Goal: Feedback & Contribution: Leave review/rating

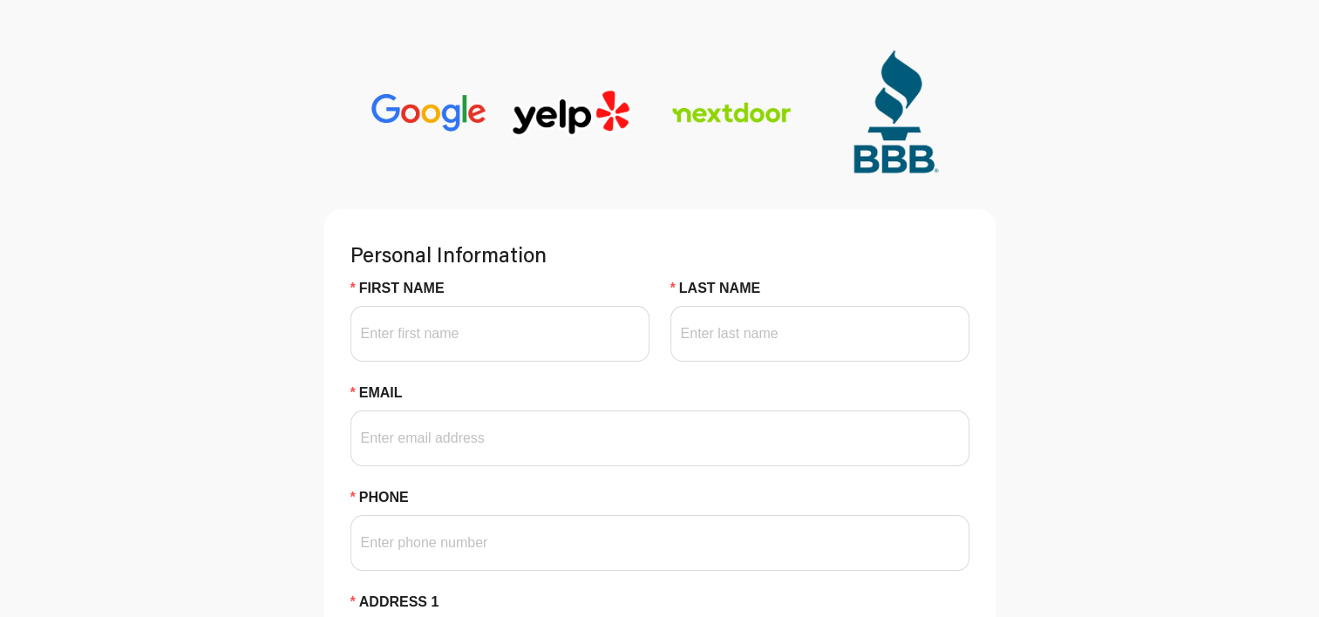
scroll to position [208, 0]
click at [495, 346] on input "First Name" at bounding box center [500, 333] width 299 height 56
type input "[PERSON_NAME]"
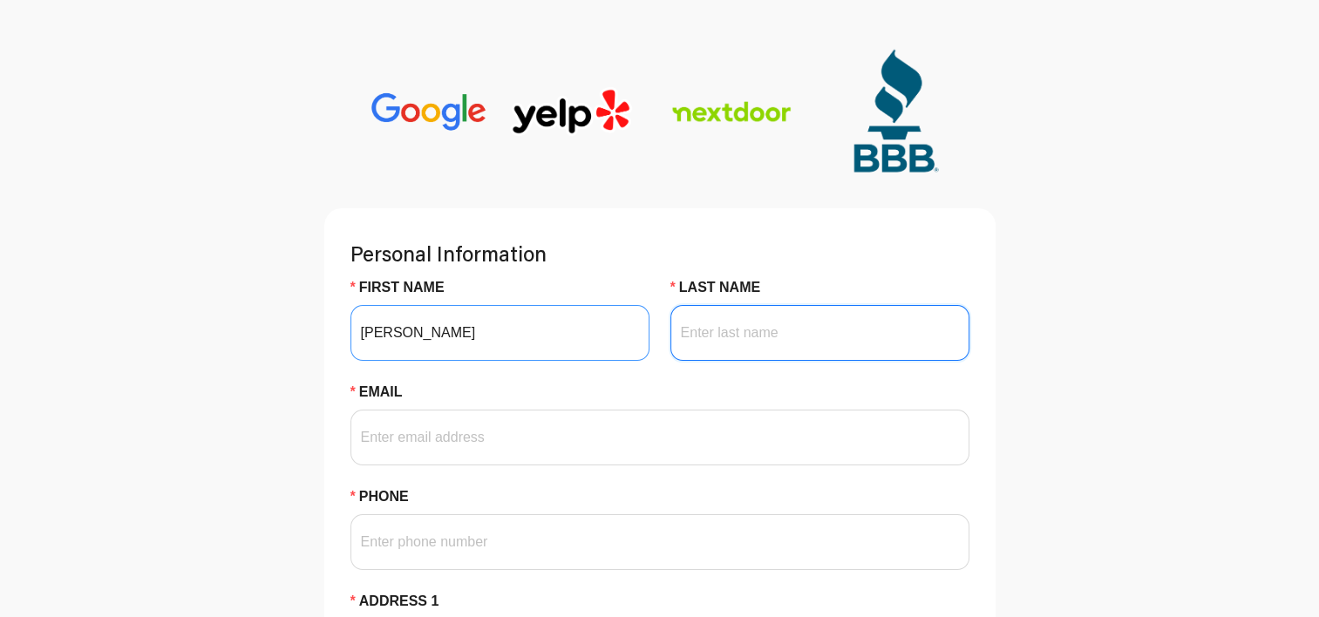
type input "[PERSON_NAME]"
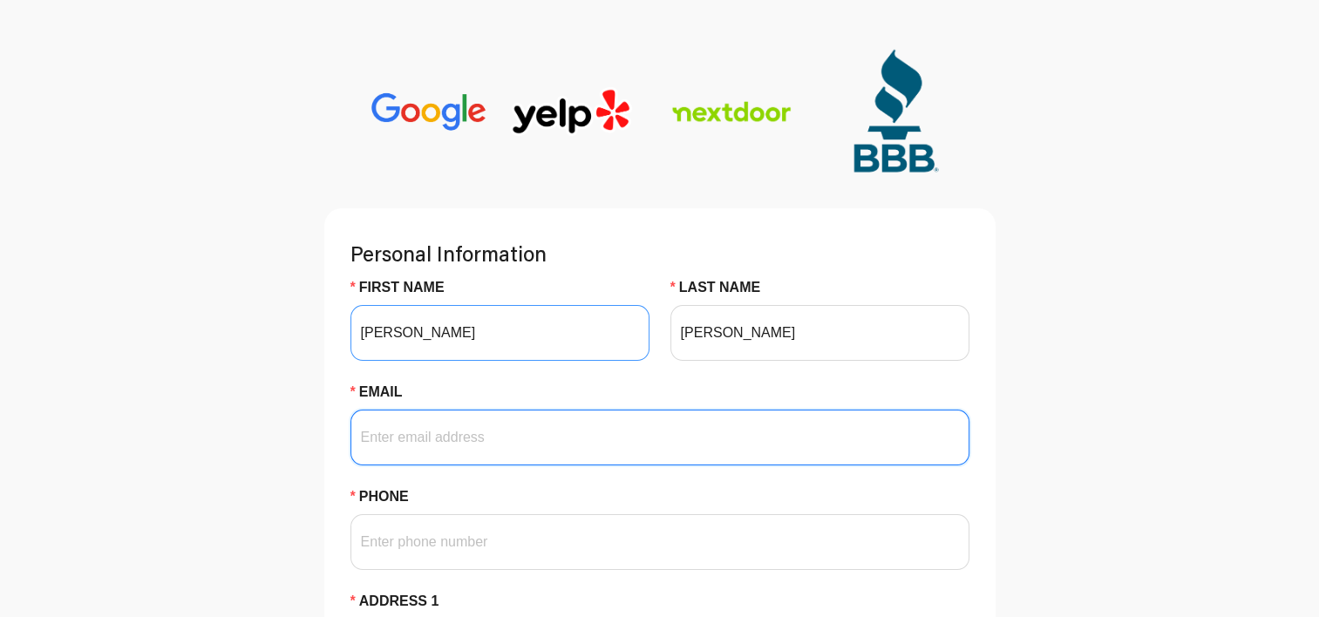
type input "[PERSON_NAME][EMAIL_ADDRESS][PERSON_NAME][DOMAIN_NAME]"
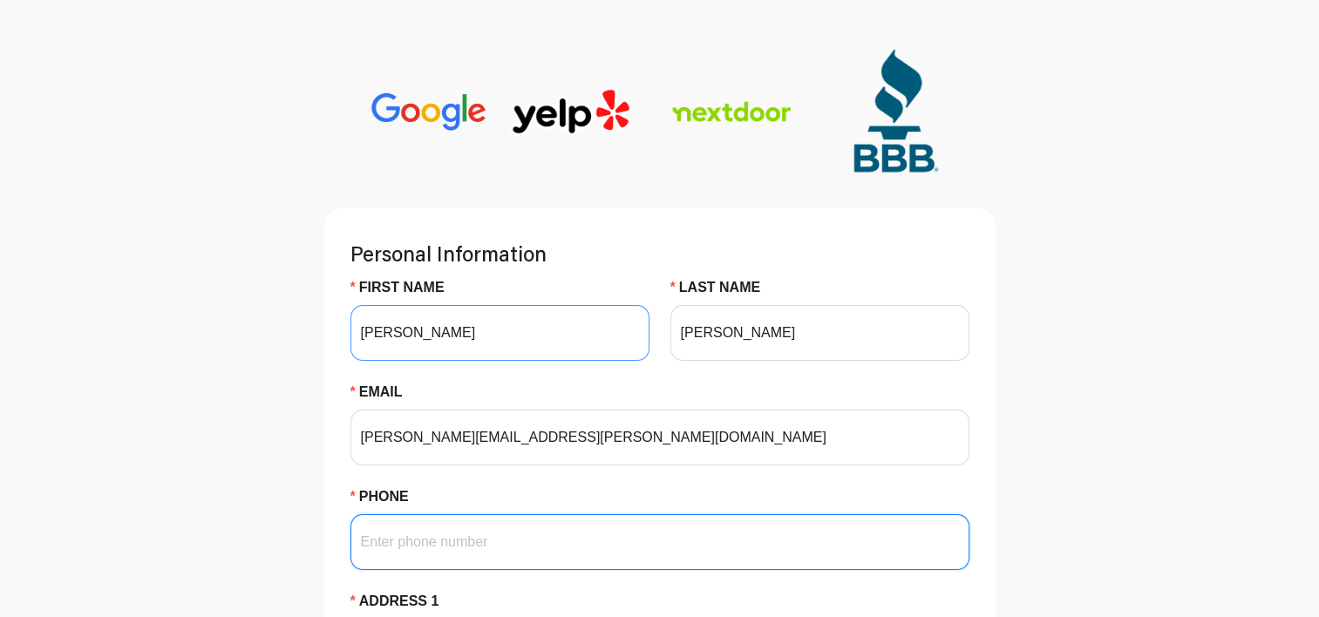
type input "9522883503"
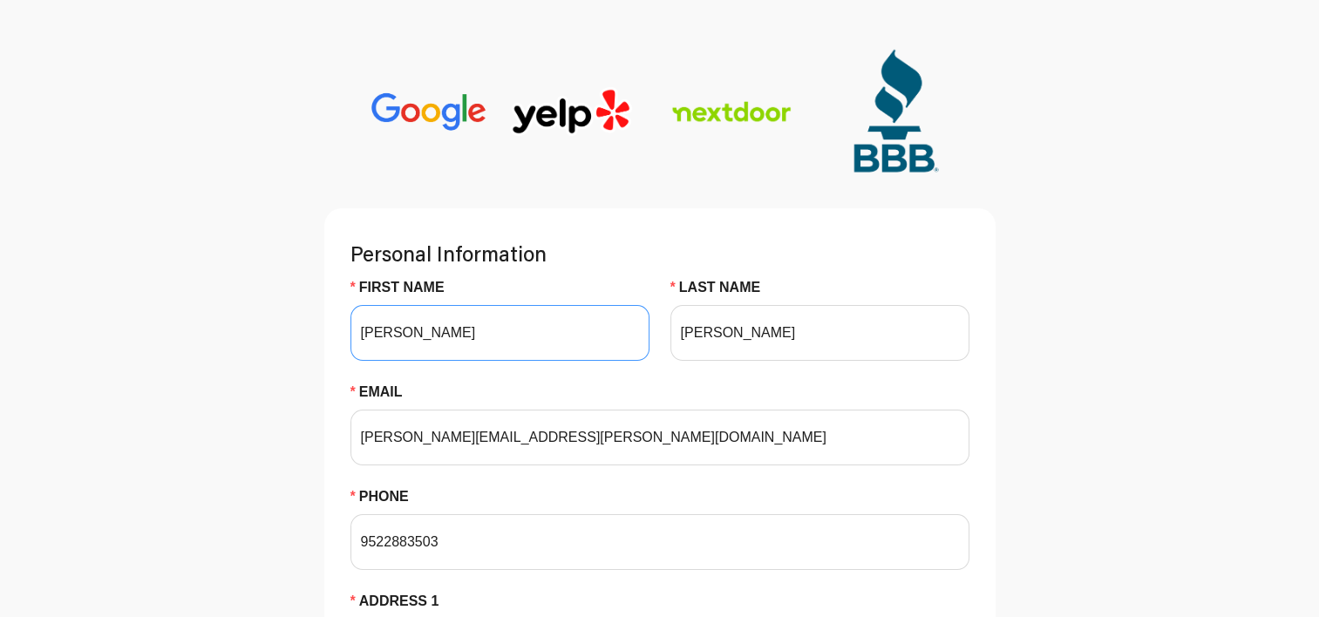
type input "[STREET_ADDRESS]"
type input "[GEOGRAPHIC_DATA]"
type input "55371"
type input "Russall"
type input "[STREET_ADDRESS]"
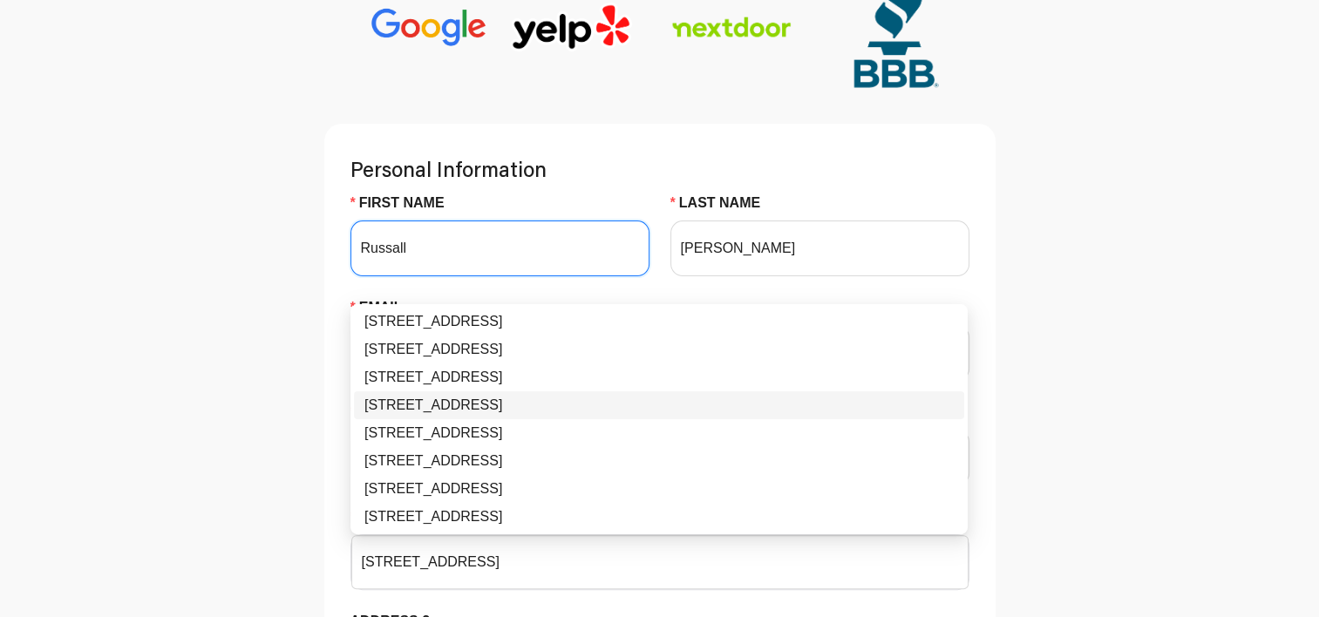
scroll to position [296, 0]
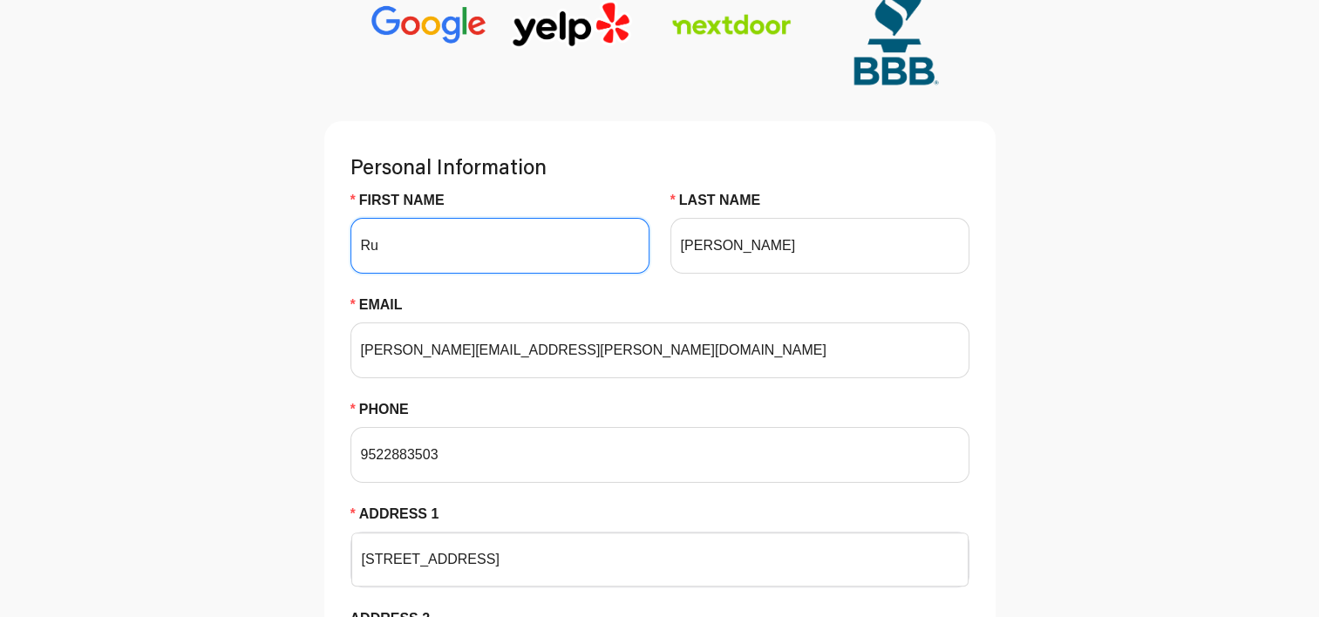
type input "R"
type input "[PERSON_NAME]"
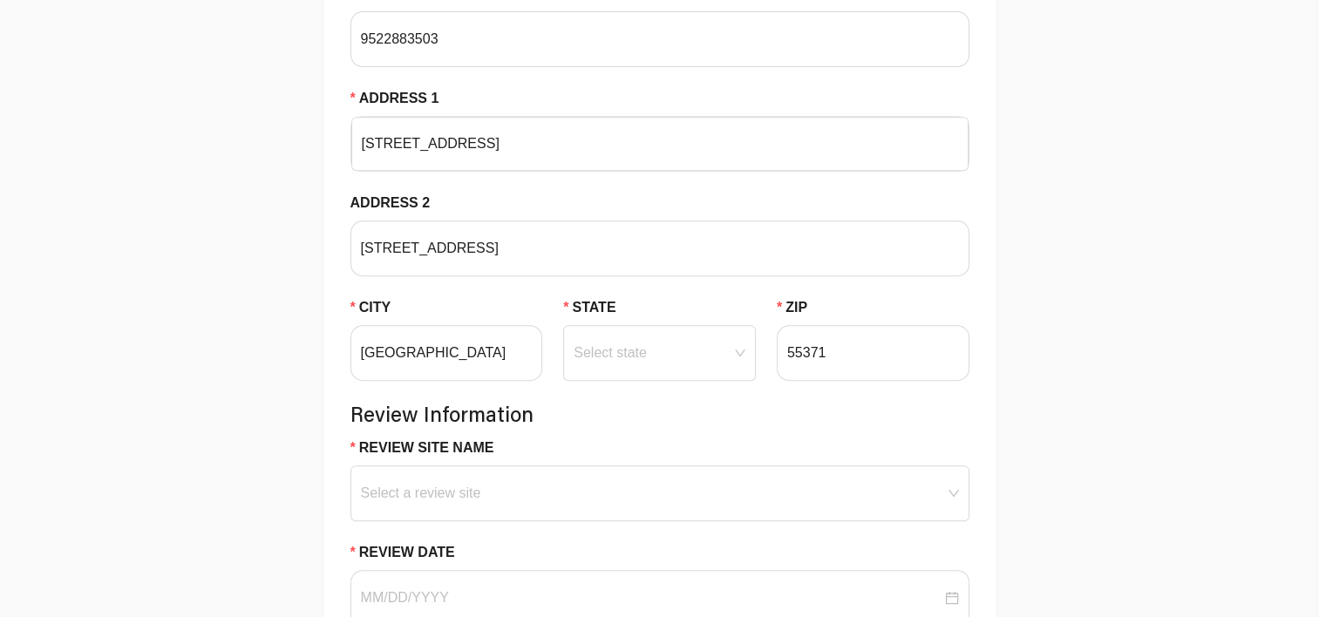
scroll to position [712, 0]
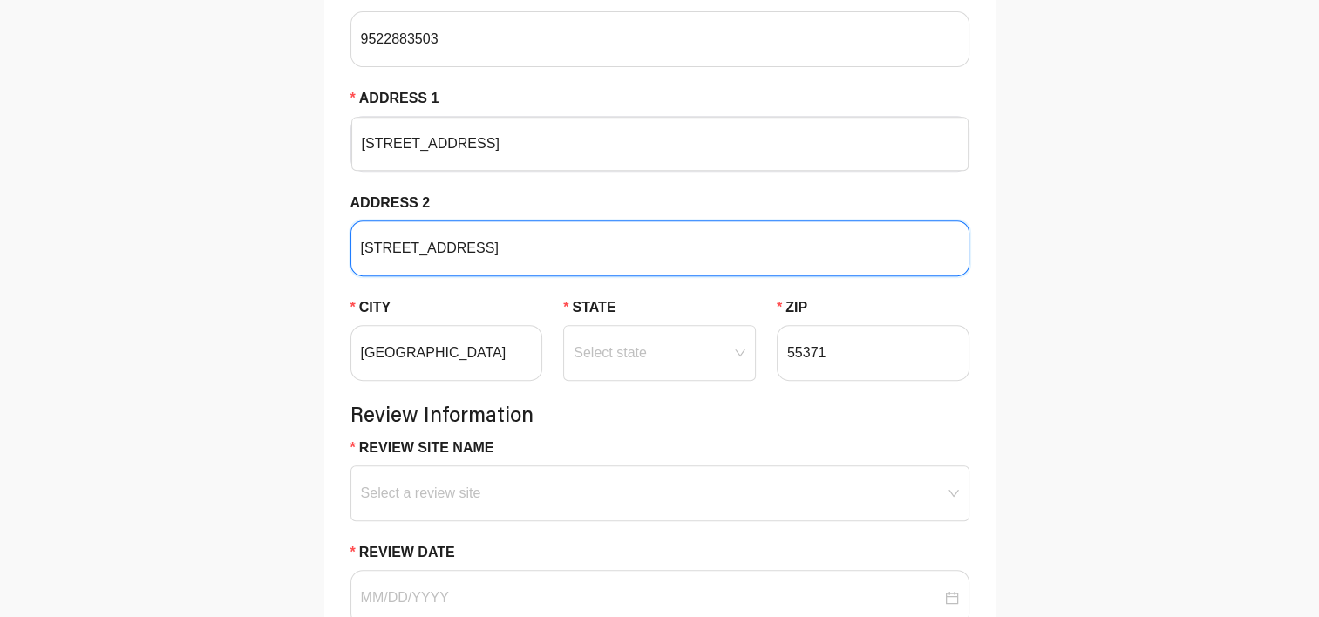
drag, startPoint x: 460, startPoint y: 253, endPoint x: 262, endPoint y: 242, distance: 198.3
click at [262, 242] on div "Personal Information First Name [PERSON_NAME] Last Name [PERSON_NAME] Email [PE…" at bounding box center [660, 302] width 1130 height 1195
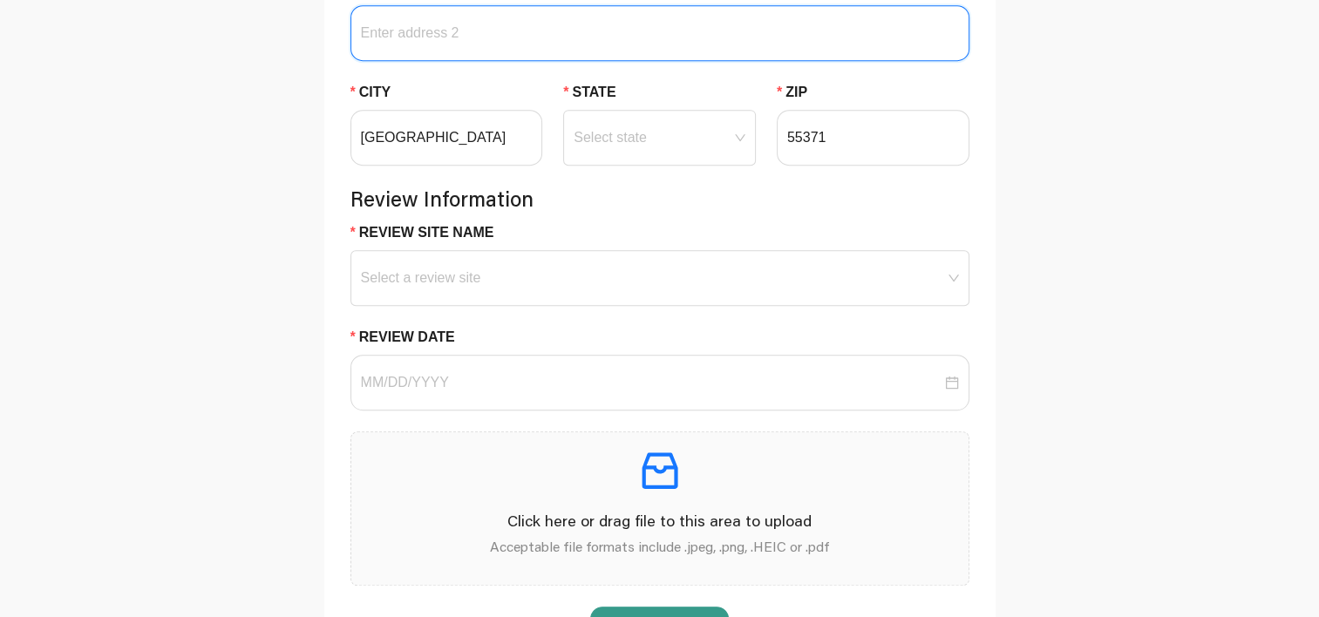
scroll to position [926, 0]
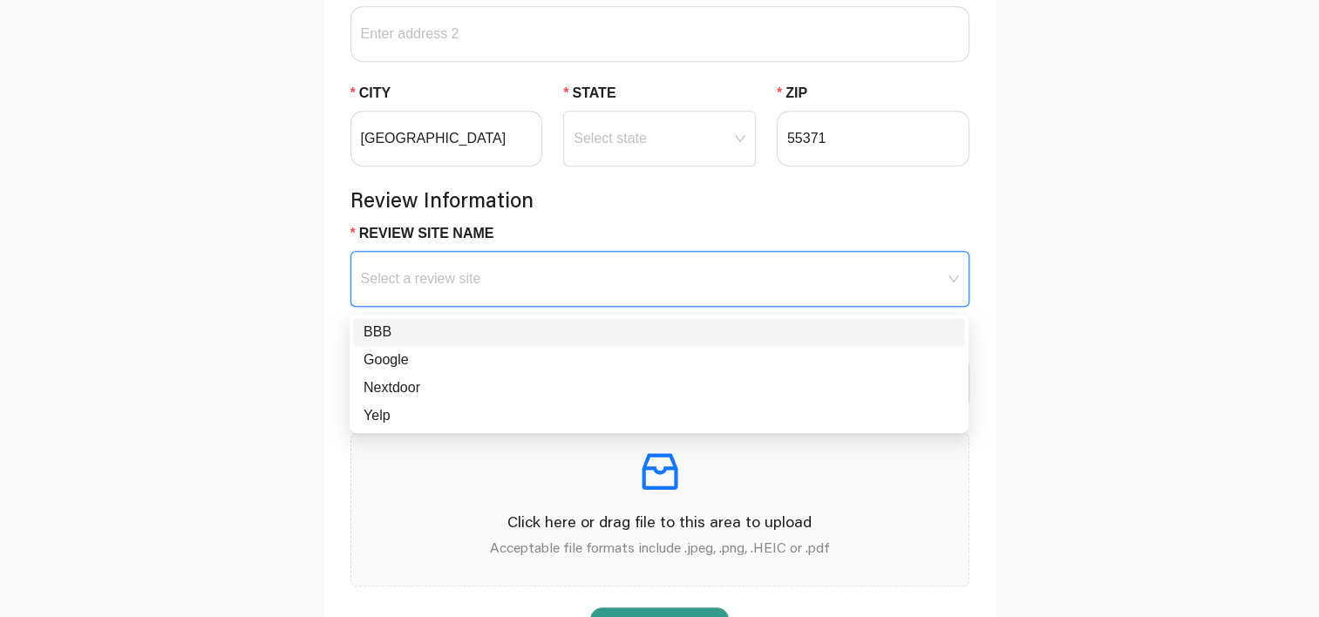
click at [423, 276] on input "Review Site Name" at bounding box center [660, 265] width 598 height 26
click at [399, 327] on div "BBB" at bounding box center [659, 332] width 591 height 21
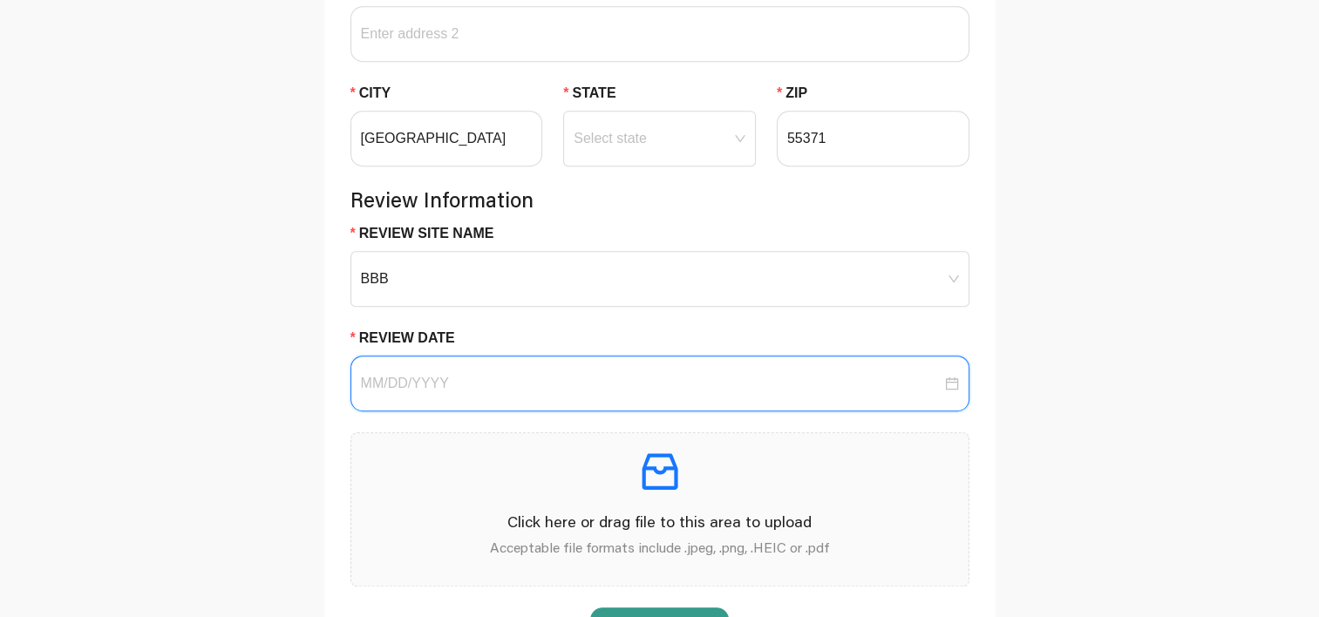
click at [437, 383] on input "Review Date" at bounding box center [651, 383] width 581 height 21
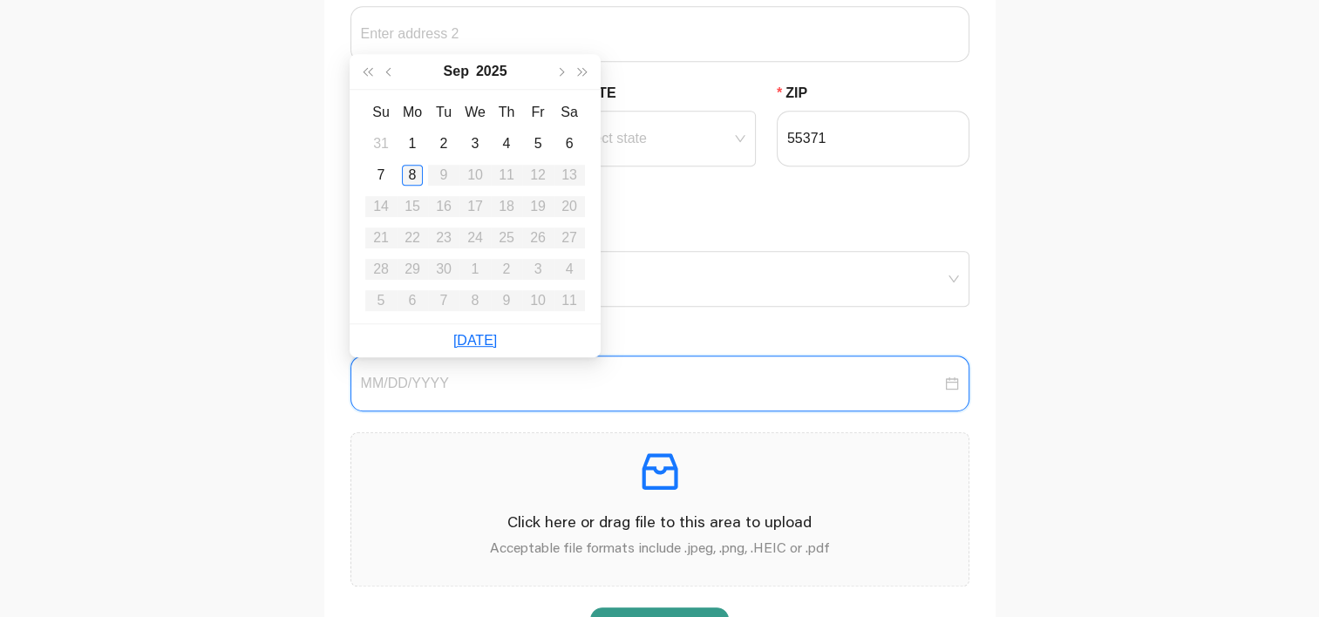
type input "[DATE]"
click at [418, 171] on div "8" at bounding box center [412, 175] width 21 height 21
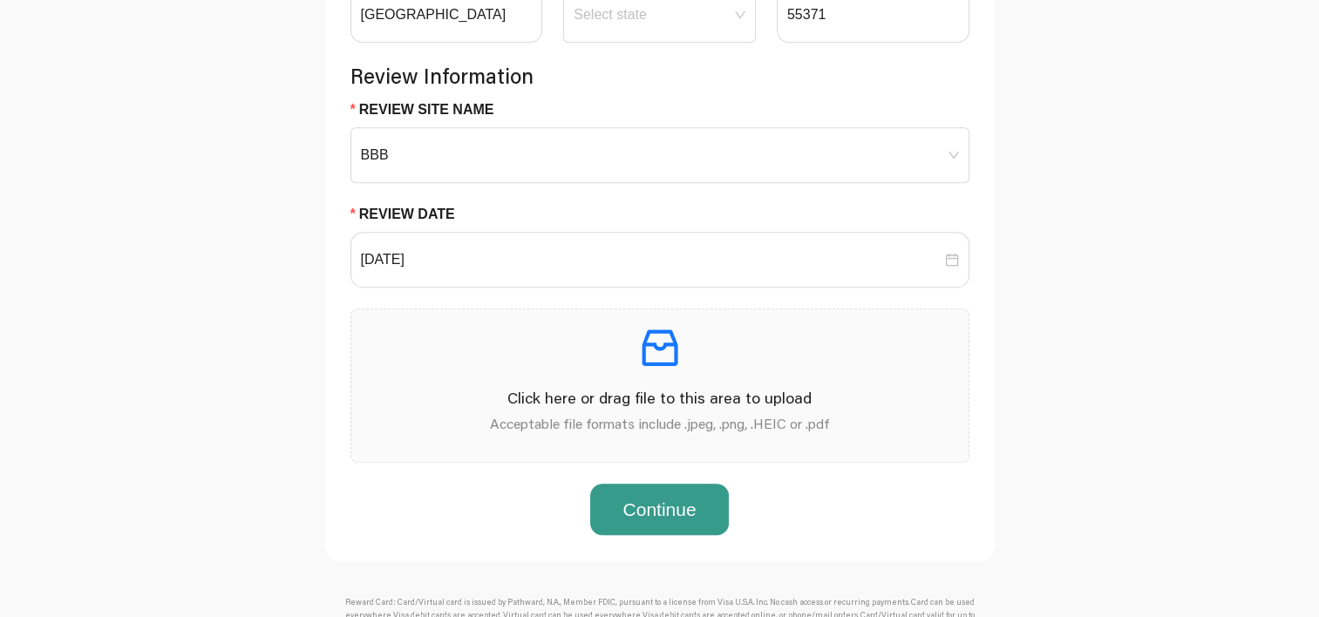
scroll to position [1052, 0]
click at [668, 363] on icon "inbox" at bounding box center [660, 346] width 49 height 49
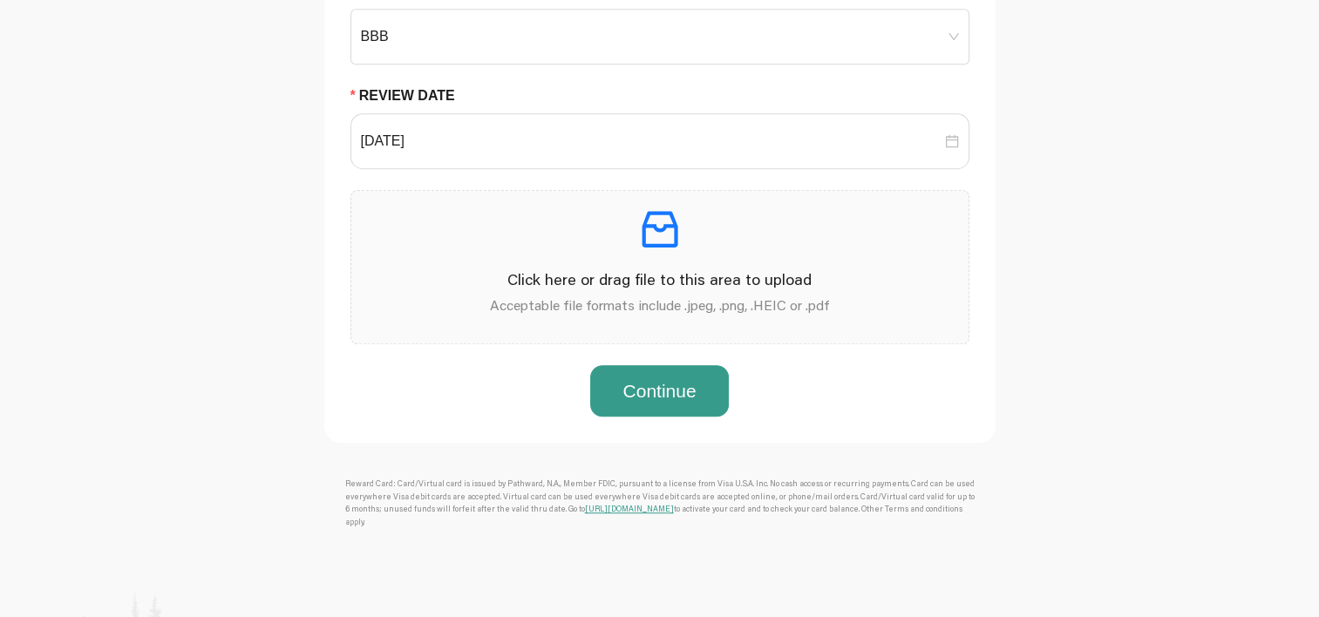
scroll to position [1169, 0]
click at [648, 401] on button "Continue" at bounding box center [659, 391] width 138 height 52
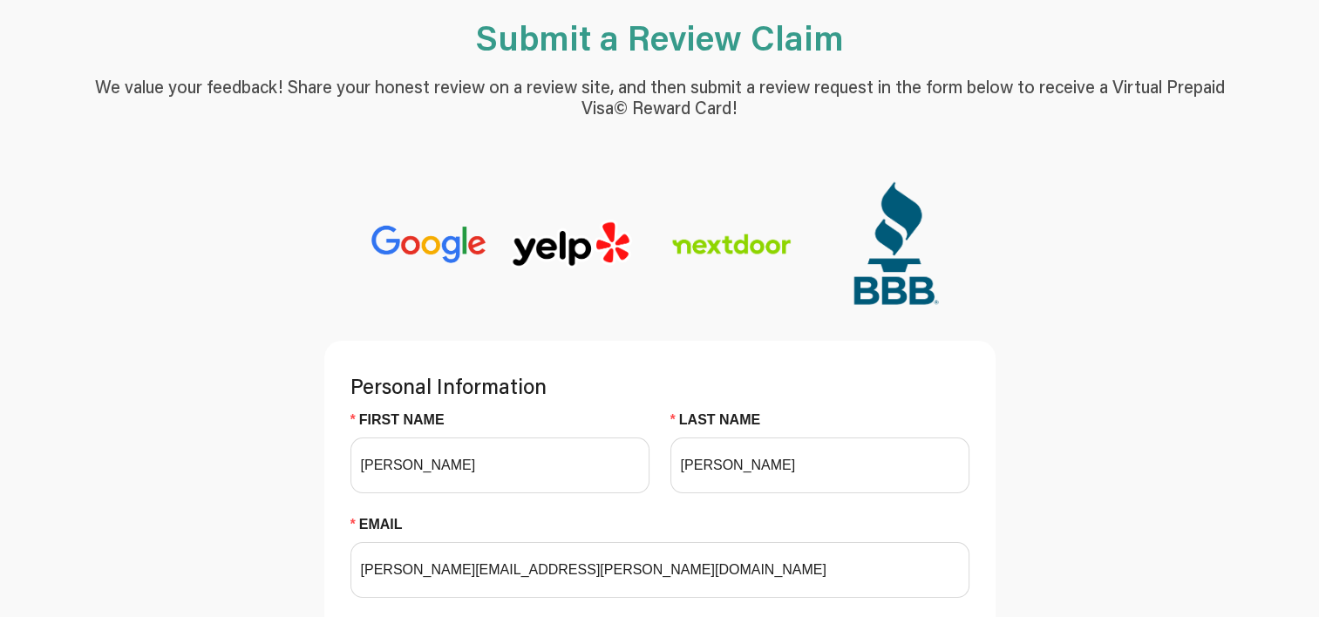
scroll to position [0, 0]
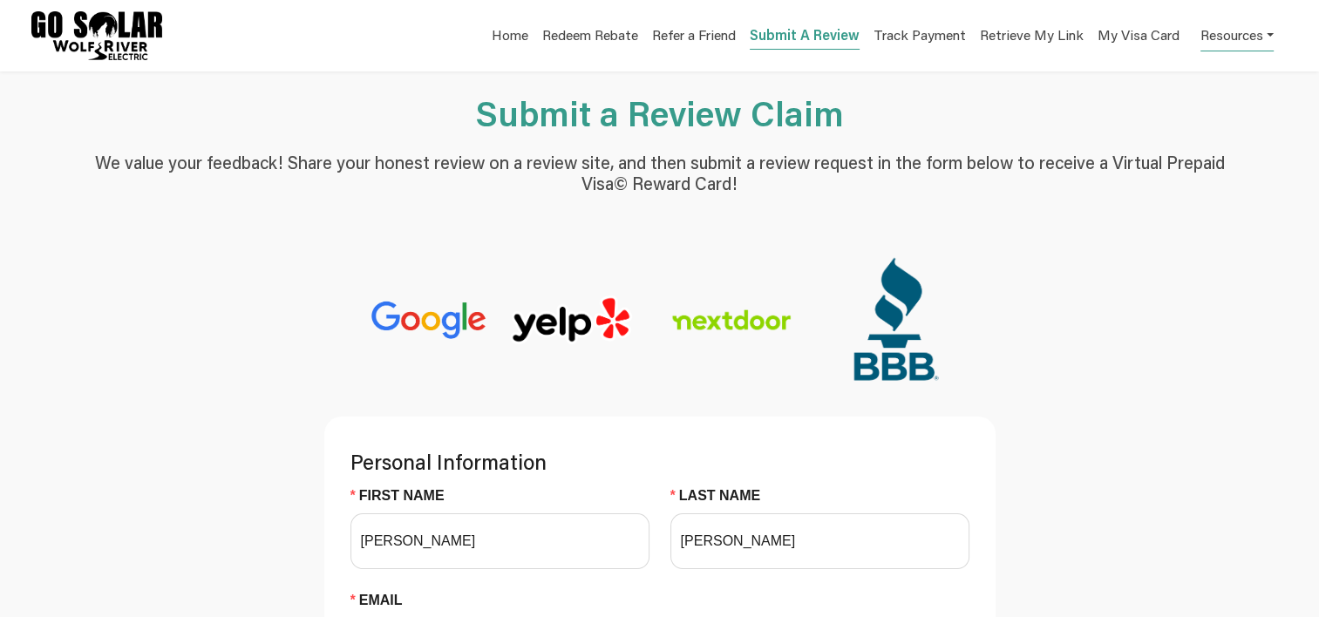
click at [1223, 37] on link "Resources" at bounding box center [1237, 34] width 73 height 34
click at [1231, 134] on div "Review FAQs" at bounding box center [1211, 132] width 110 height 21
